Goal: Task Accomplishment & Management: Manage account settings

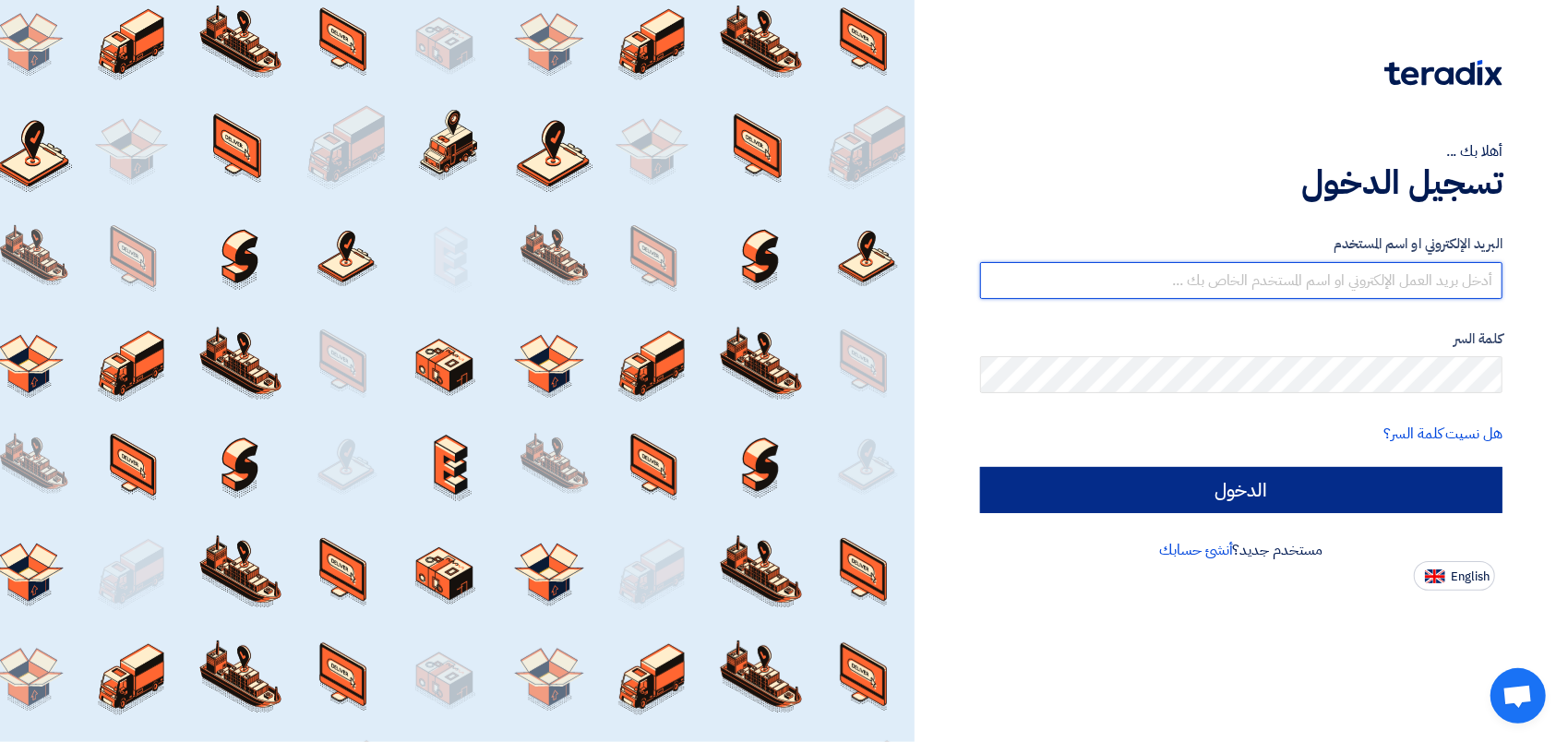
type input "[PERSON_NAME][EMAIL_ADDRESS][PERSON_NAME][DOMAIN_NAME]"
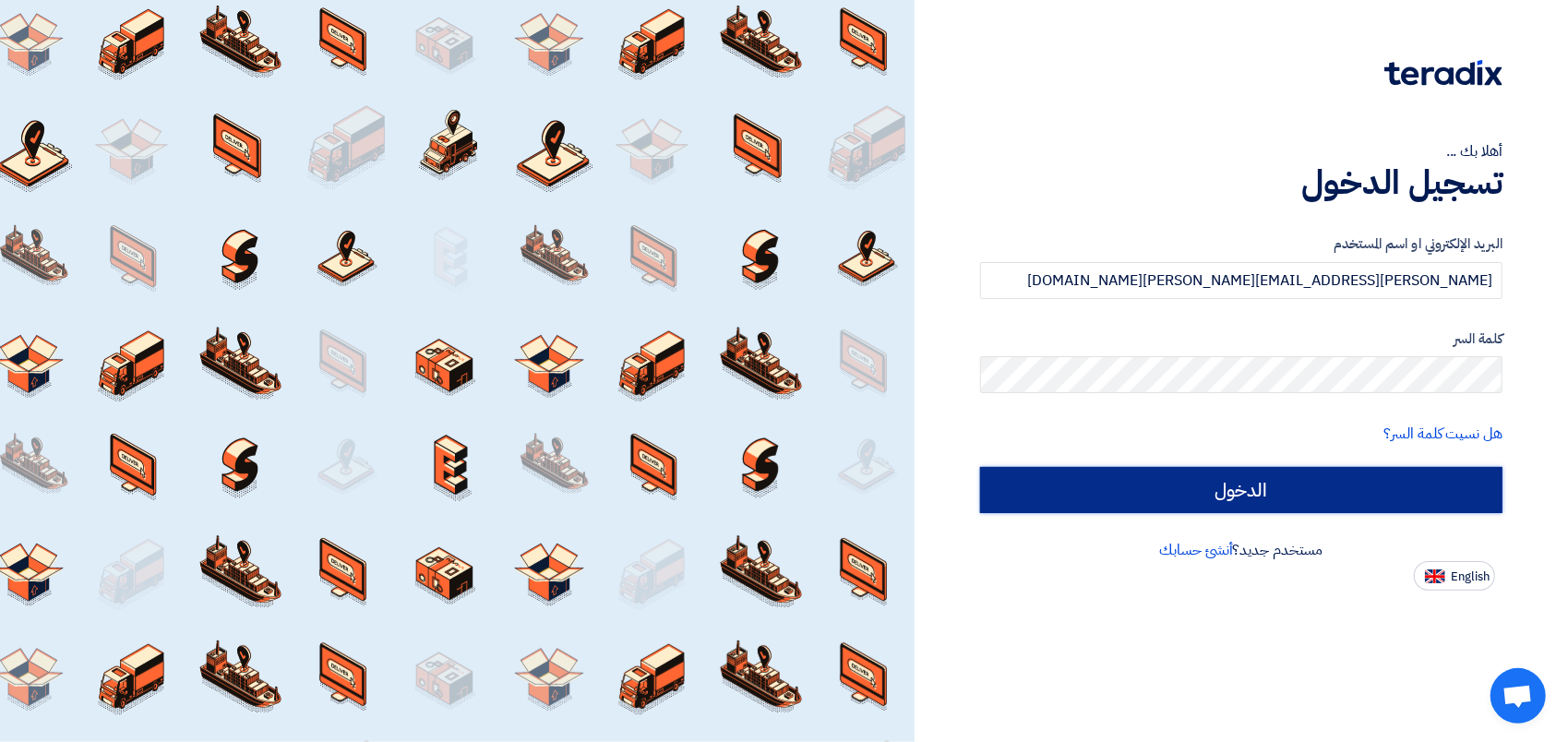
click at [1096, 482] on input "الدخول" at bounding box center [1241, 490] width 522 height 46
type input "Sign in"
